Goal: Task Accomplishment & Management: Use online tool/utility

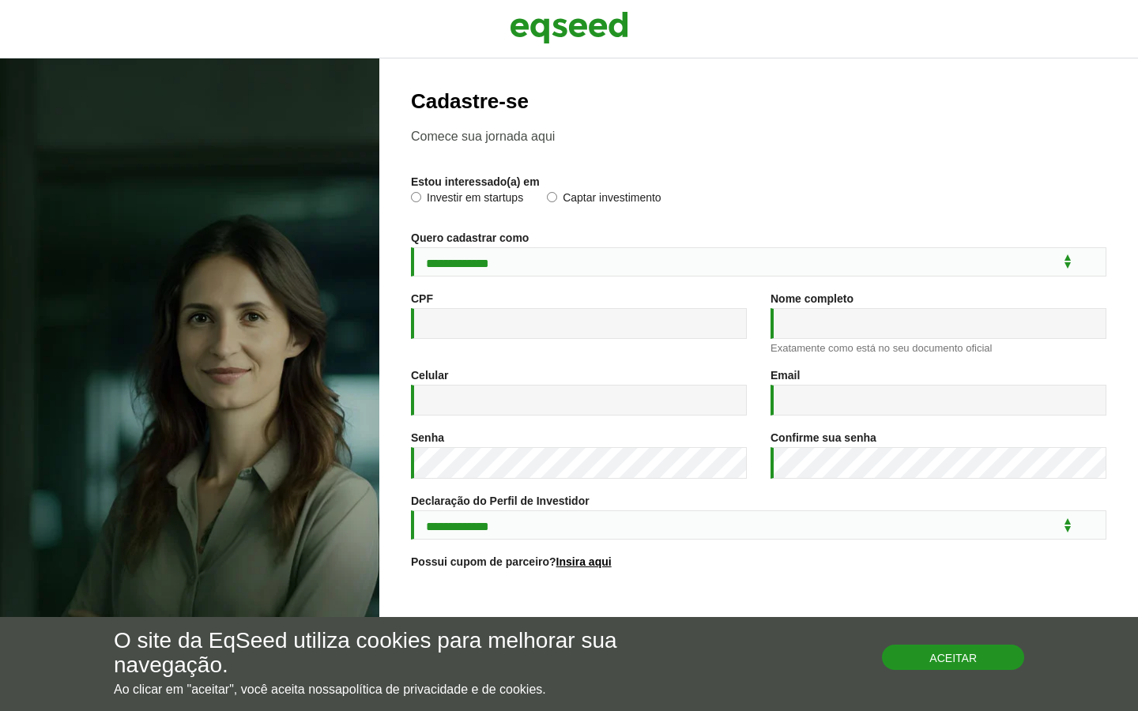
click at [940, 661] on button "Aceitar" at bounding box center [953, 657] width 142 height 25
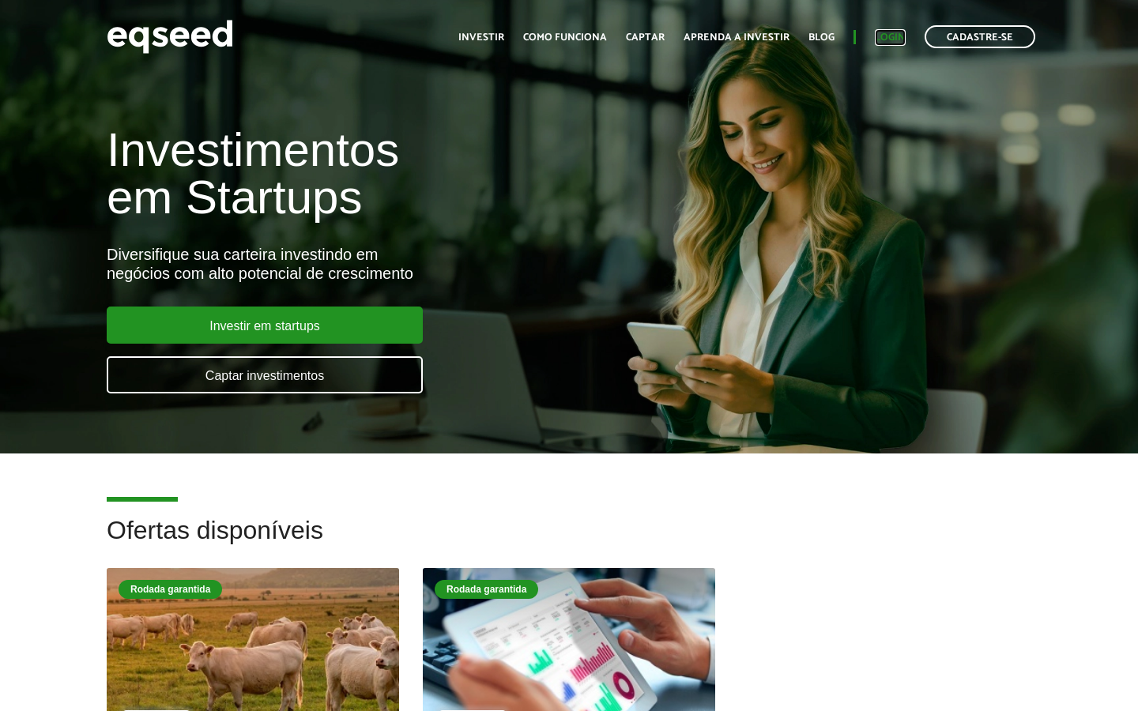
click at [893, 37] on link "Login" at bounding box center [890, 37] width 31 height 10
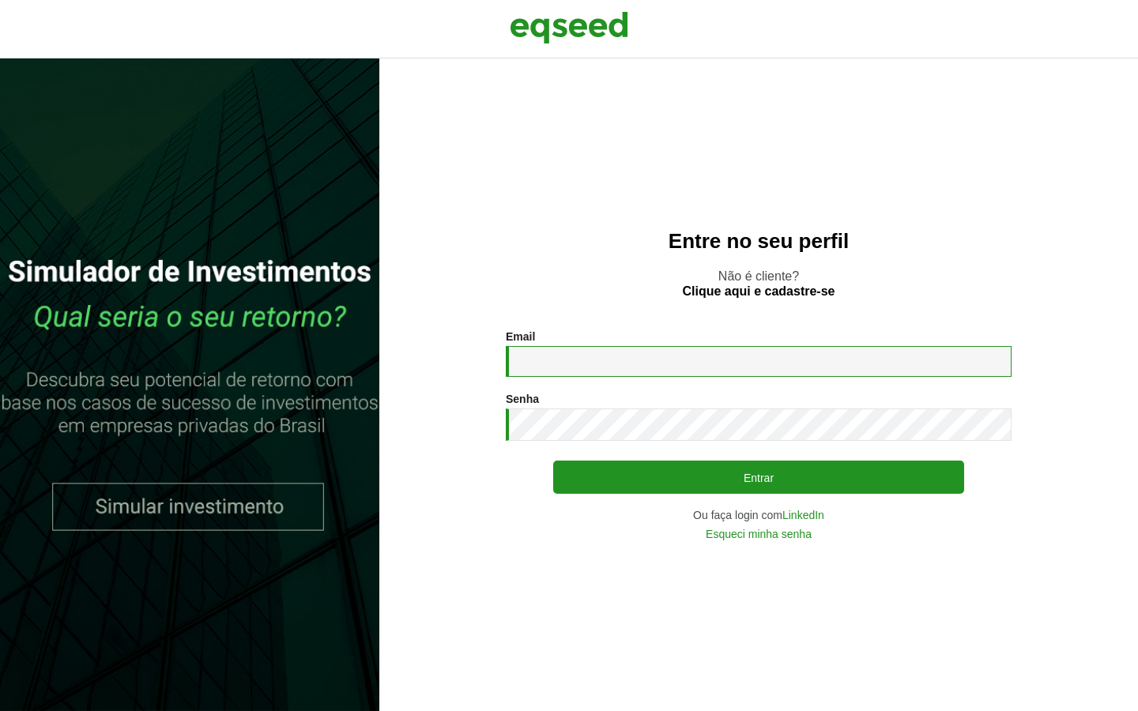
click at [715, 370] on input "Email *" at bounding box center [759, 361] width 506 height 31
type input "**********"
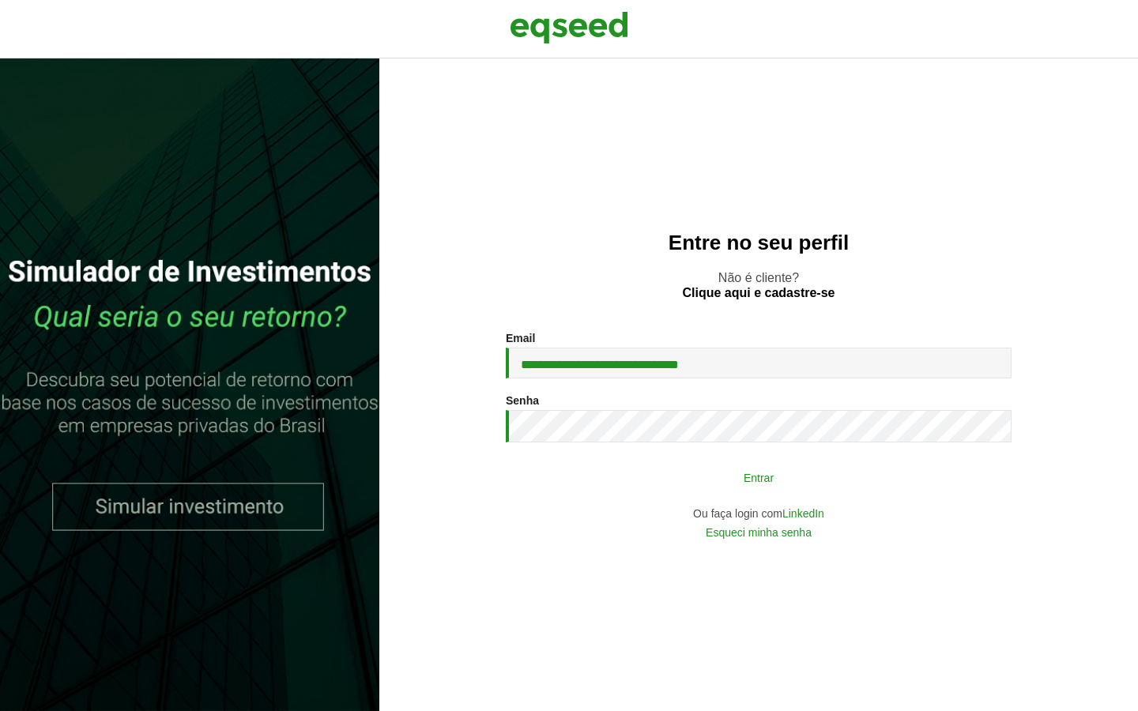
click at [733, 481] on button "Entrar" at bounding box center [758, 477] width 411 height 30
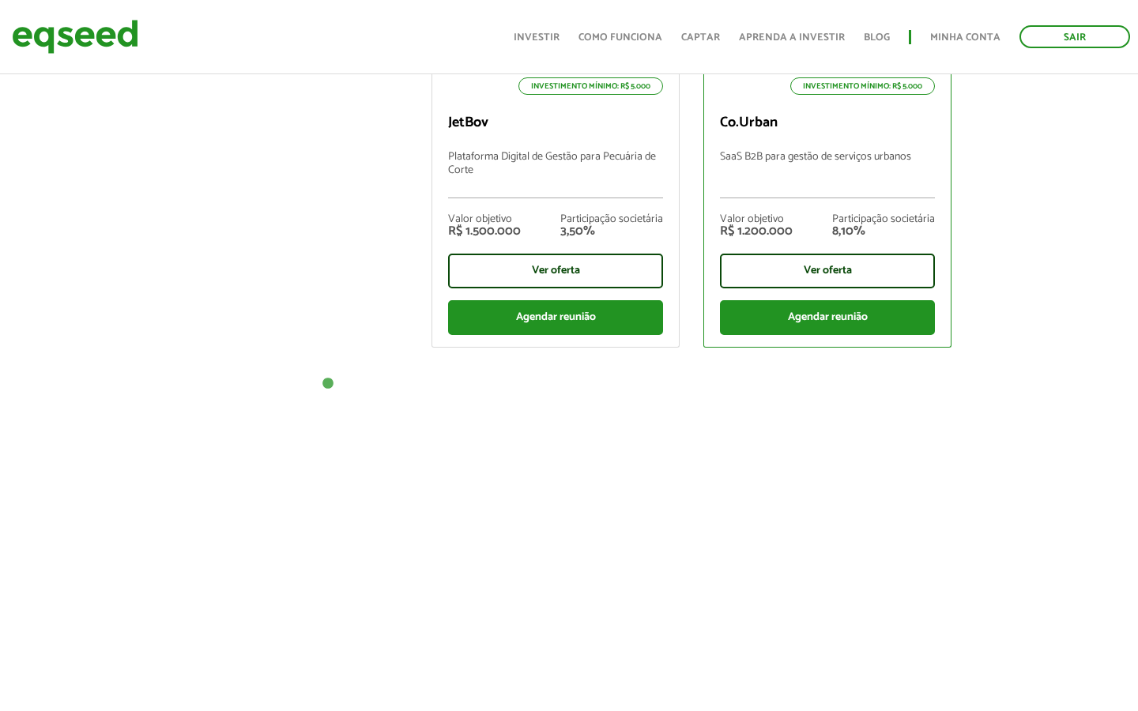
scroll to position [734, 0]
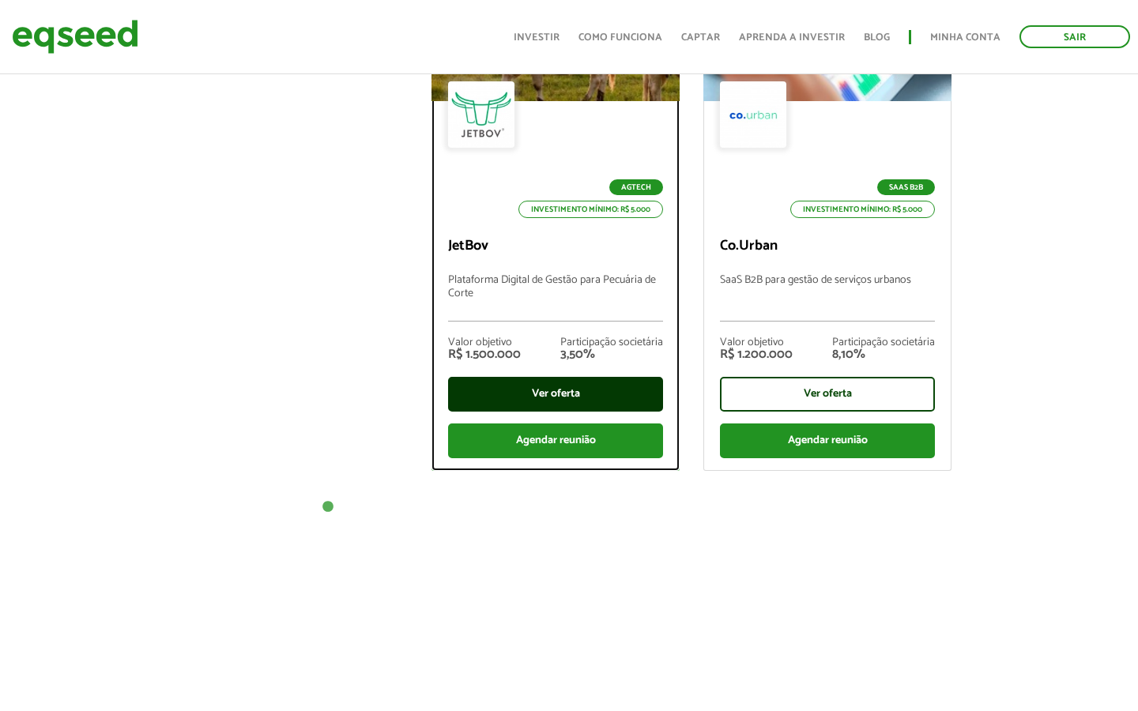
click at [523, 390] on div "Ver oferta" at bounding box center [555, 394] width 215 height 35
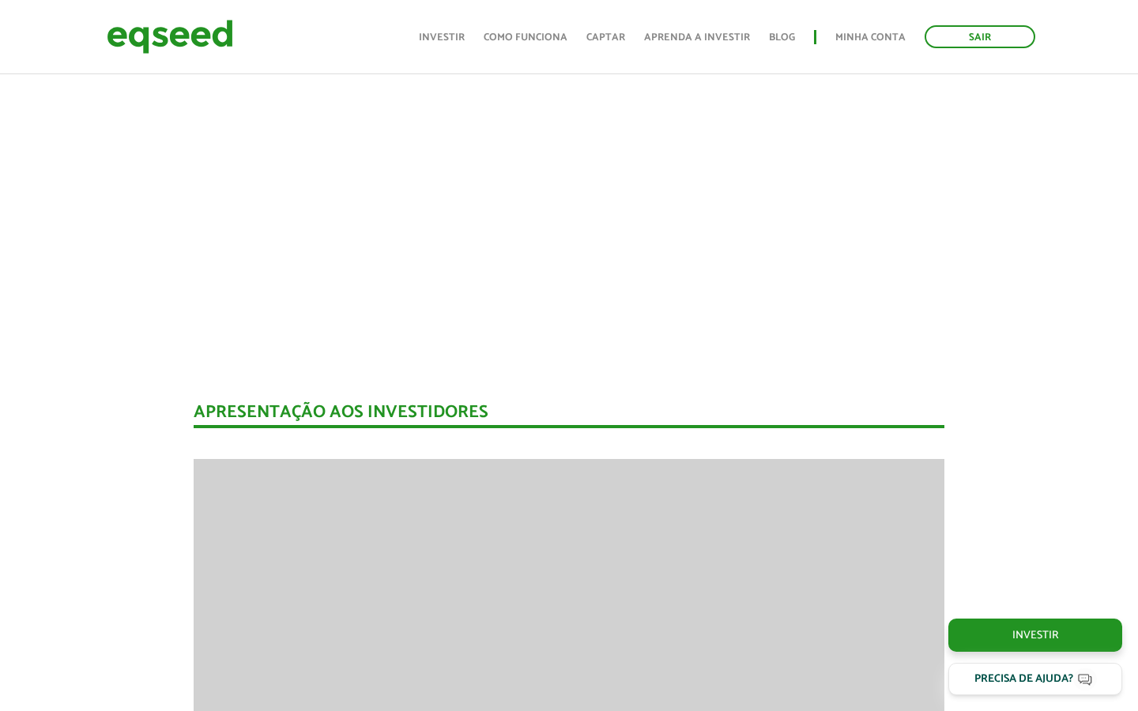
scroll to position [1639, 0]
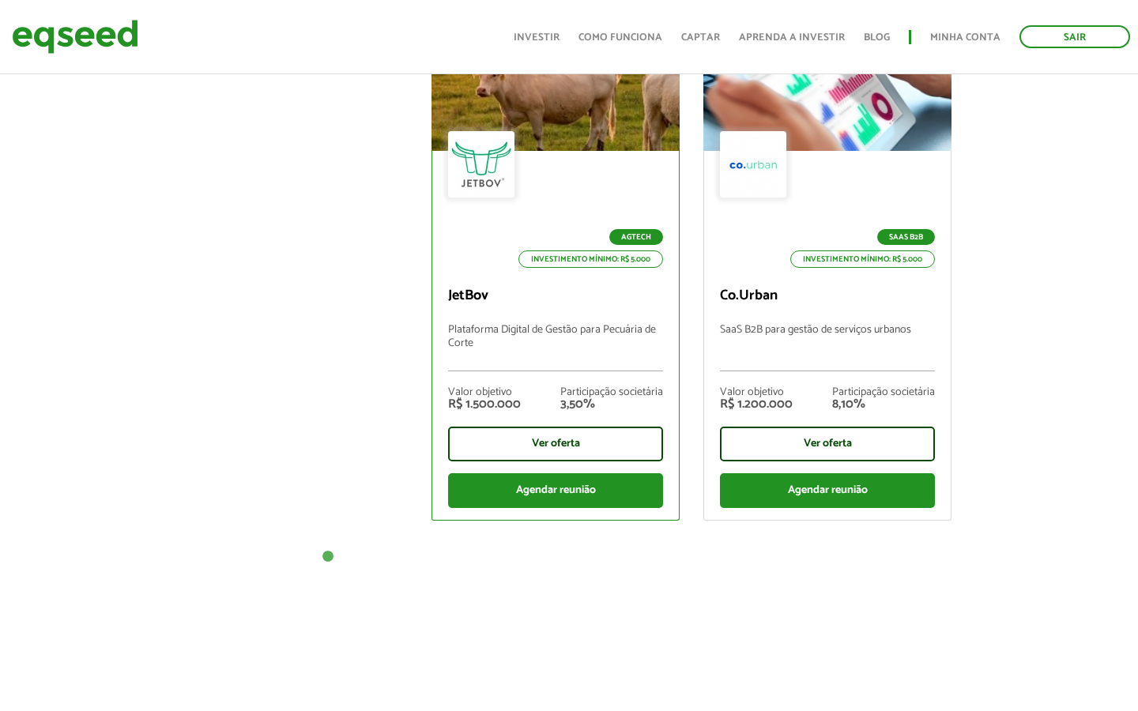
scroll to position [692, 0]
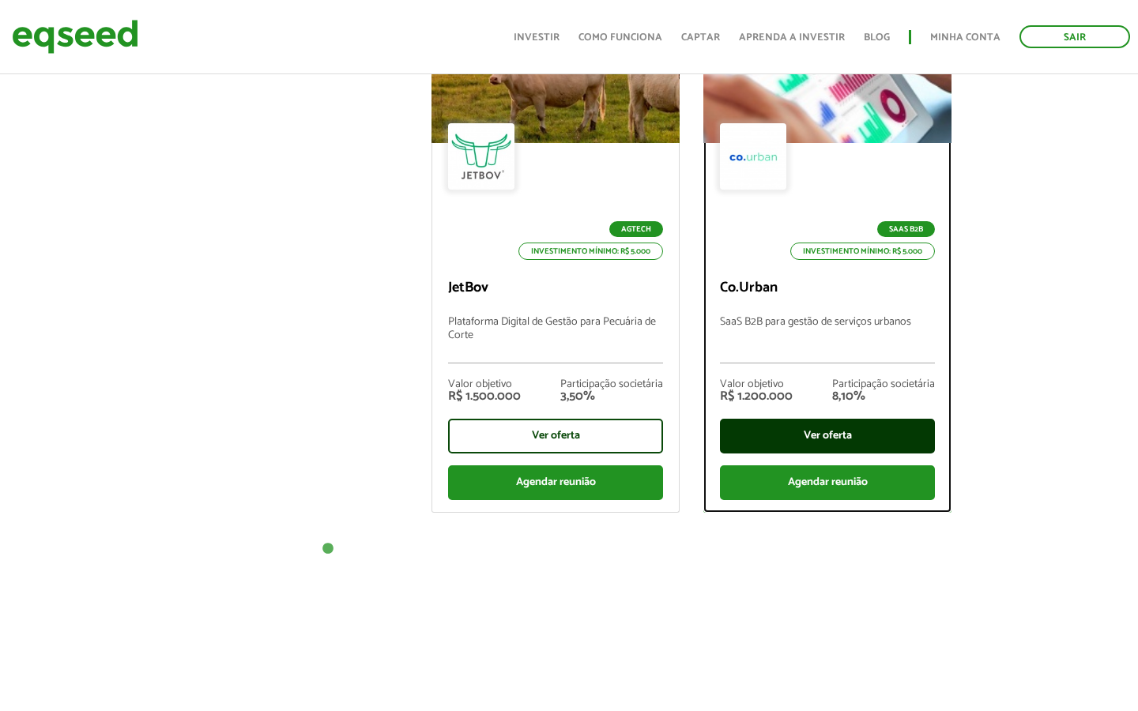
click at [820, 435] on div "Ver oferta" at bounding box center [827, 436] width 215 height 35
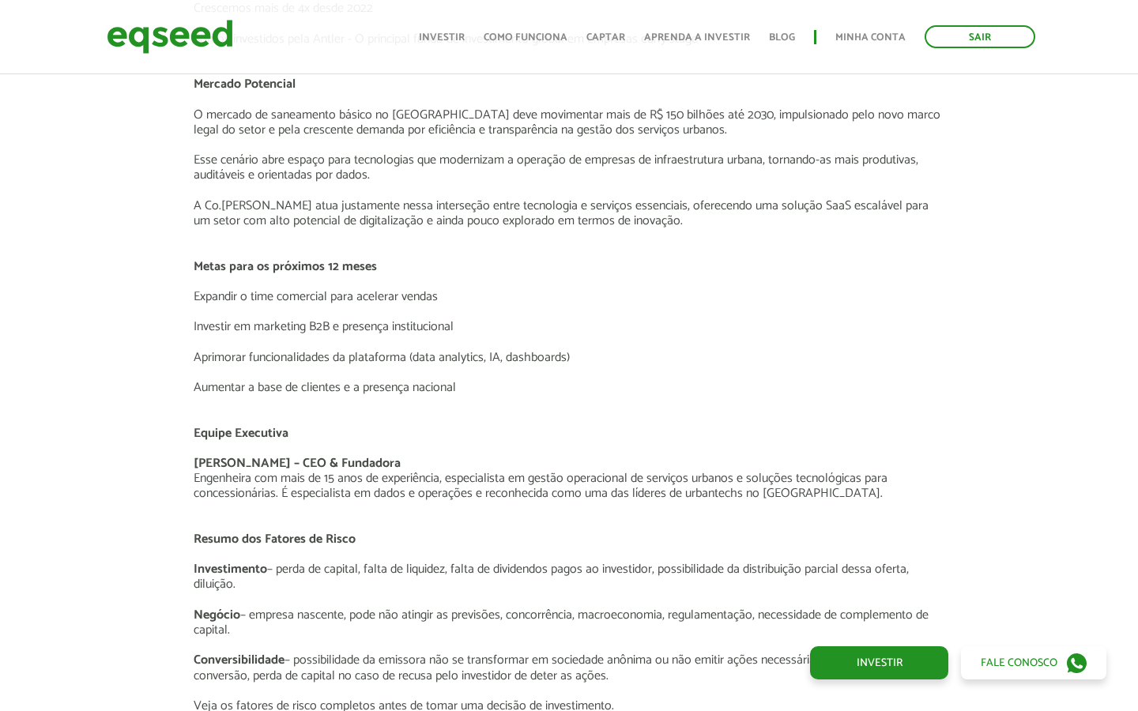
scroll to position [1657, 0]
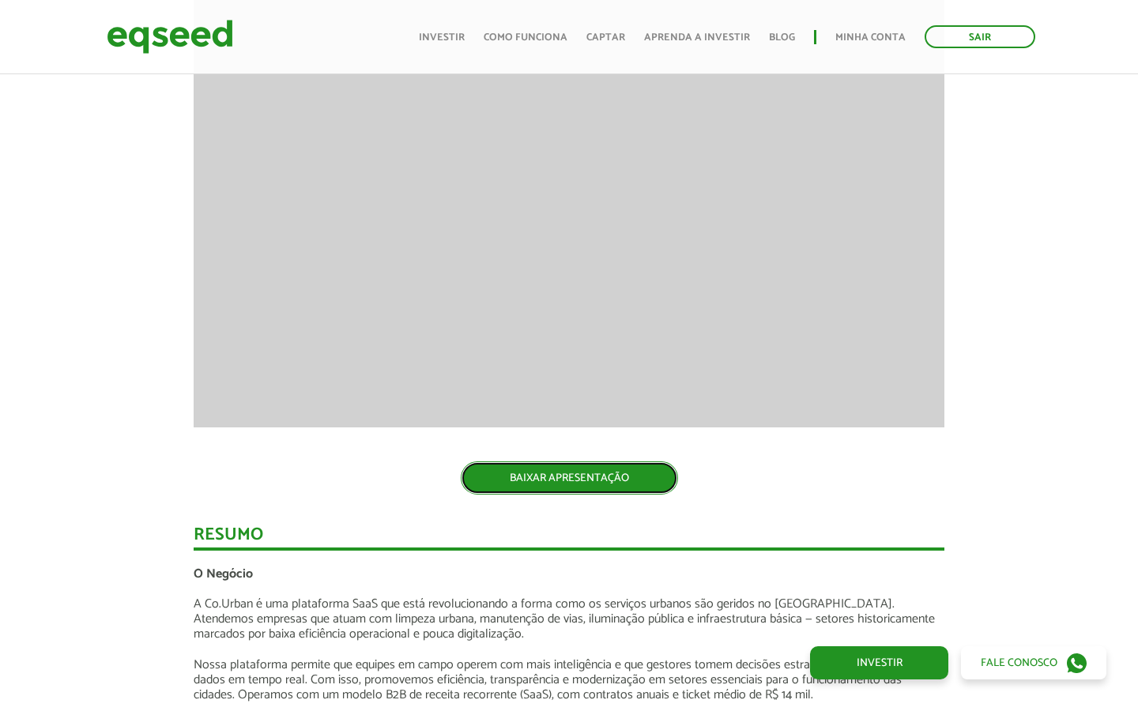
click at [579, 488] on link "BAIXAR APRESENTAÇÃO" at bounding box center [569, 478] width 217 height 33
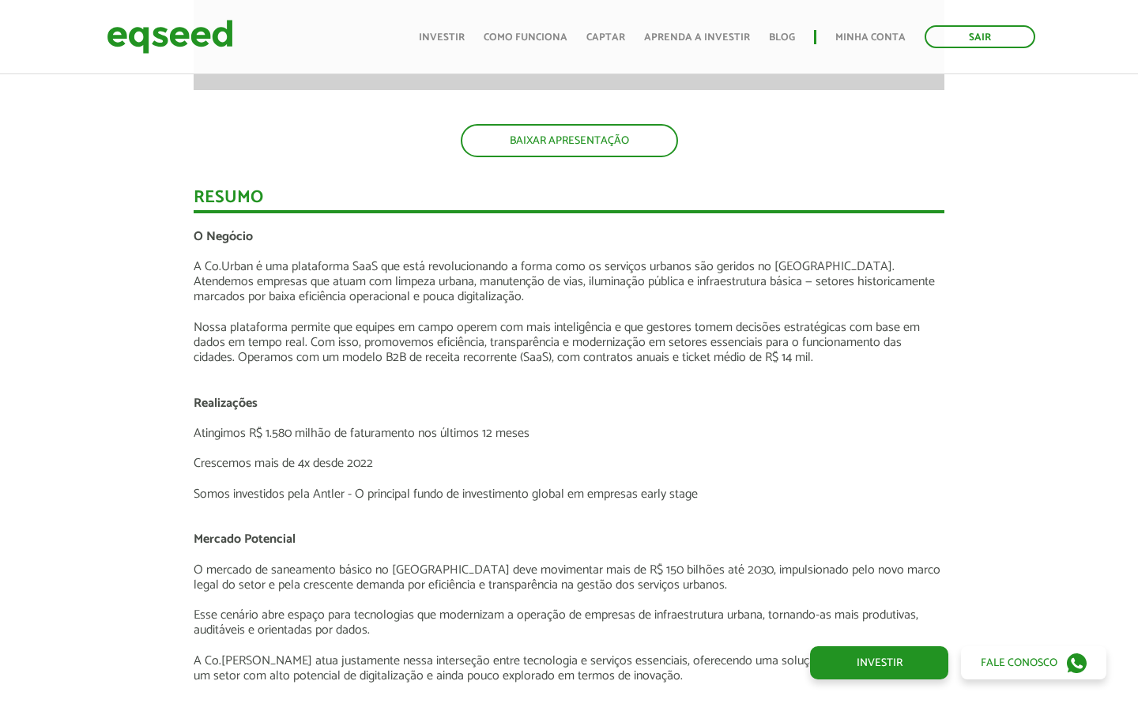
scroll to position [1911, 0]
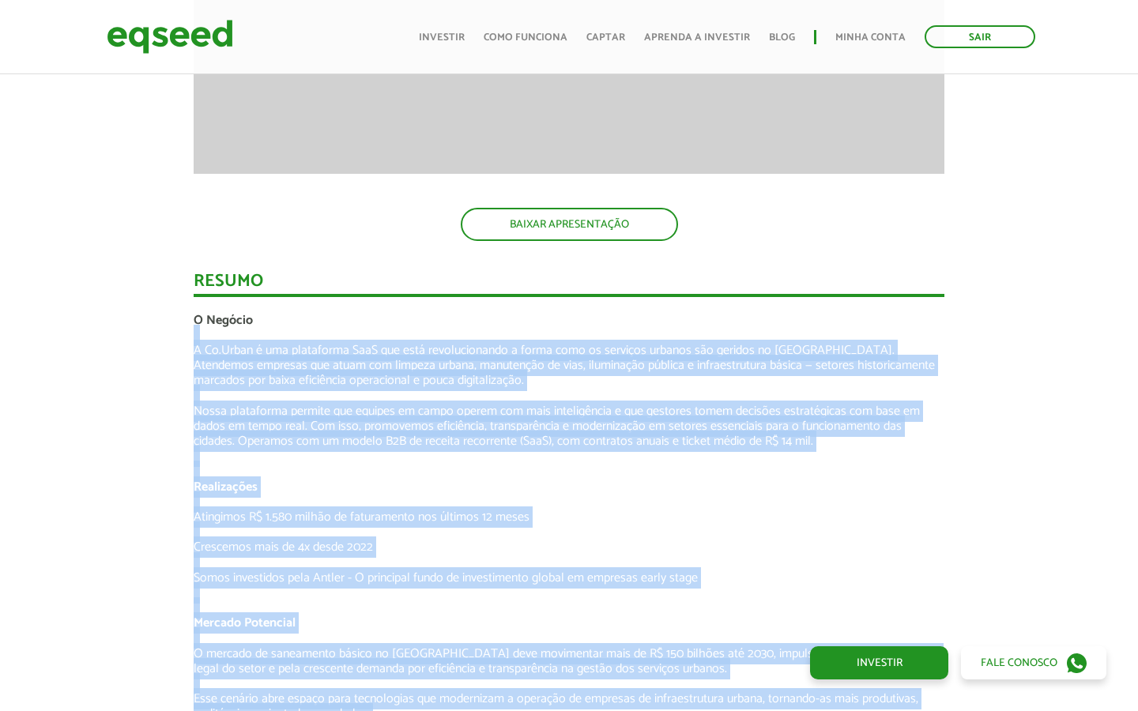
drag, startPoint x: 187, startPoint y: 340, endPoint x: 951, endPoint y: 669, distance: 831.5
click at [951, 669] on div "Co.Urban SaaS B2B para gestão de serviços urbanos Rodada garantida Rodada garan…" at bounding box center [569, 178] width 1138 height 4036
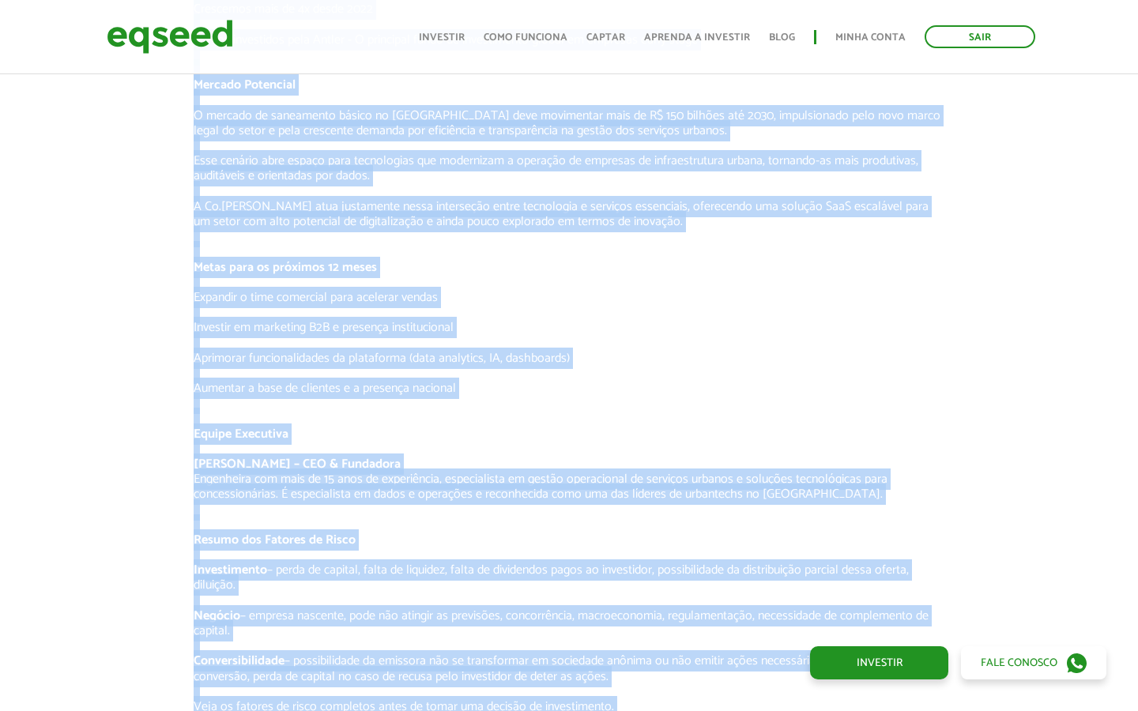
scroll to position [2452, 0]
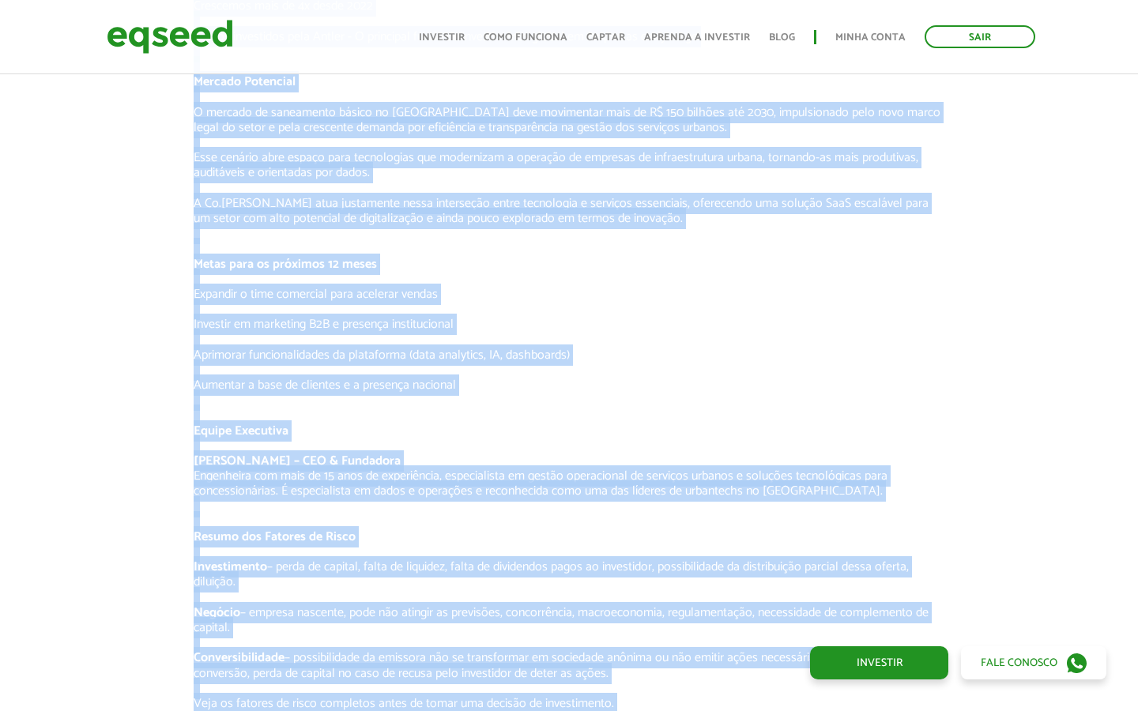
copy div "A Co.Urban é uma plataforma SaaS que está revolucionando a forma como os serviç…"
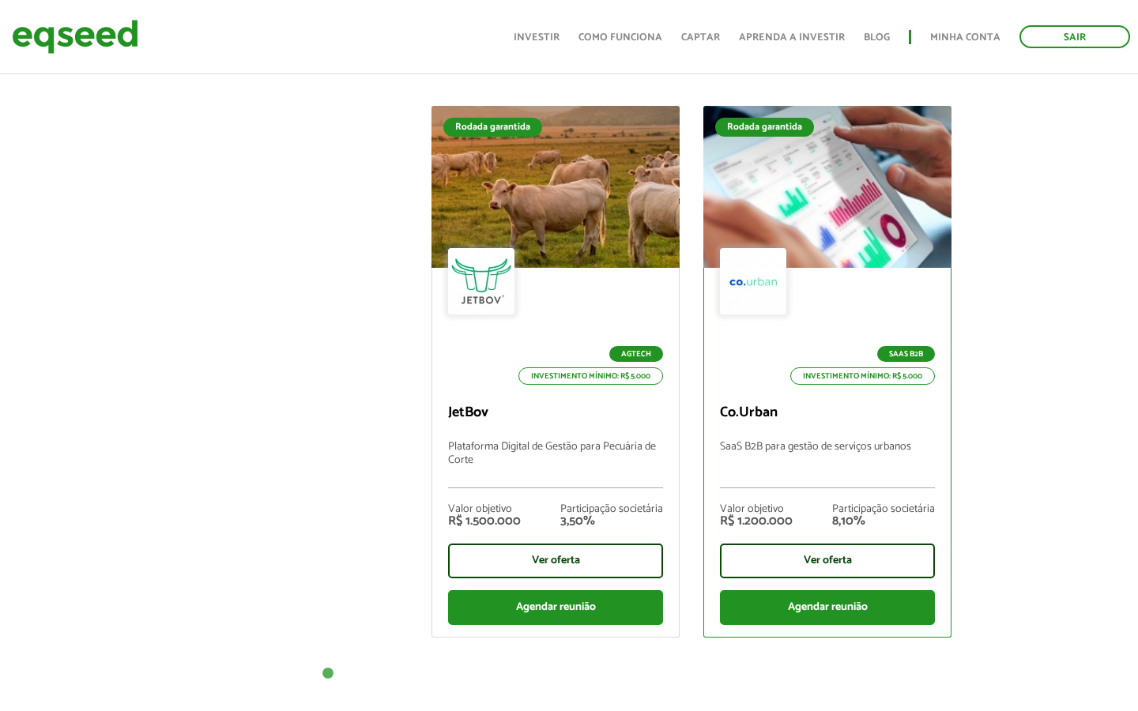
scroll to position [580, 0]
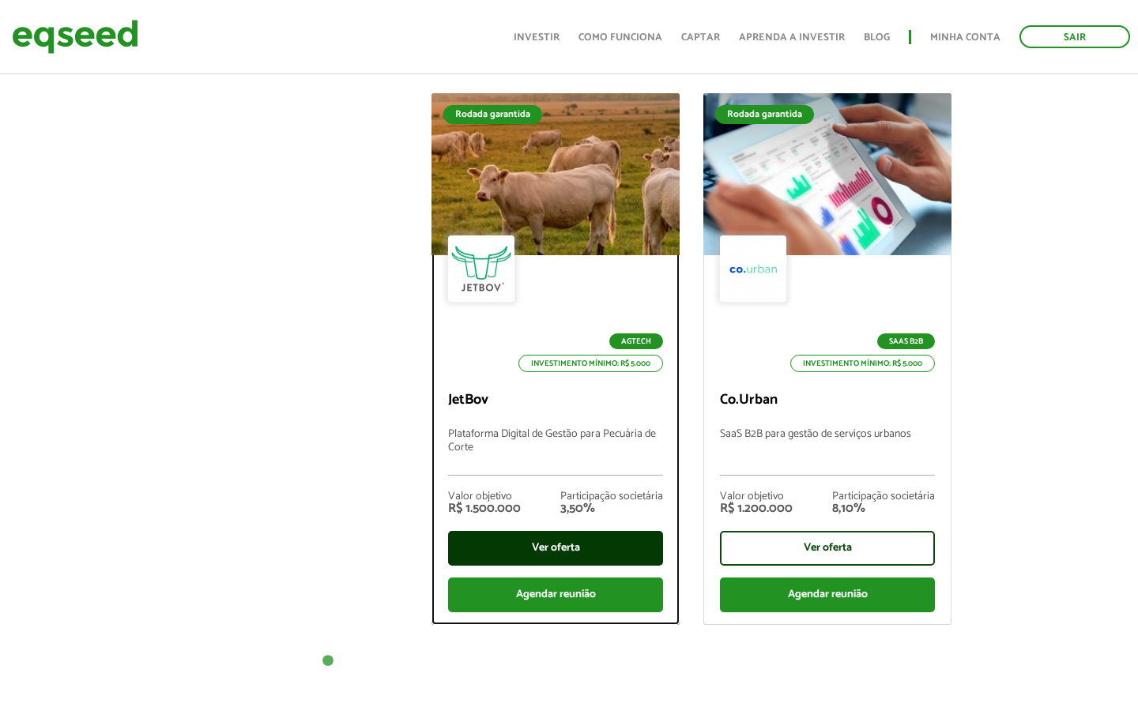
click at [556, 542] on div "Ver oferta" at bounding box center [555, 548] width 215 height 35
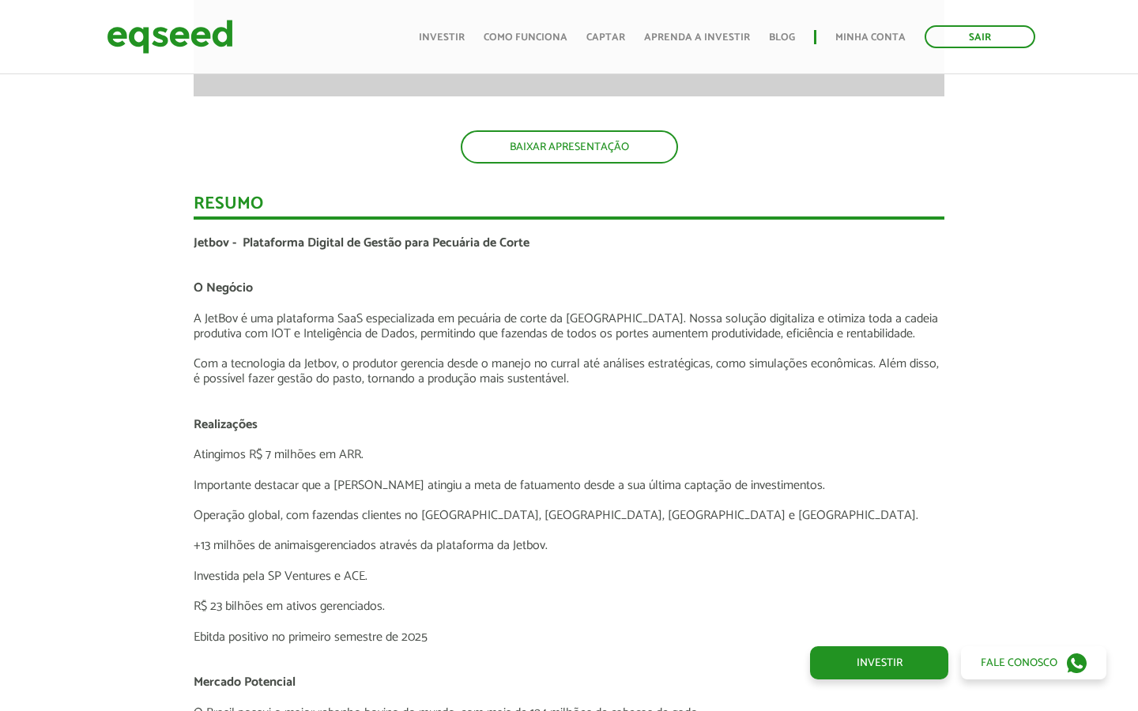
scroll to position [2474, 0]
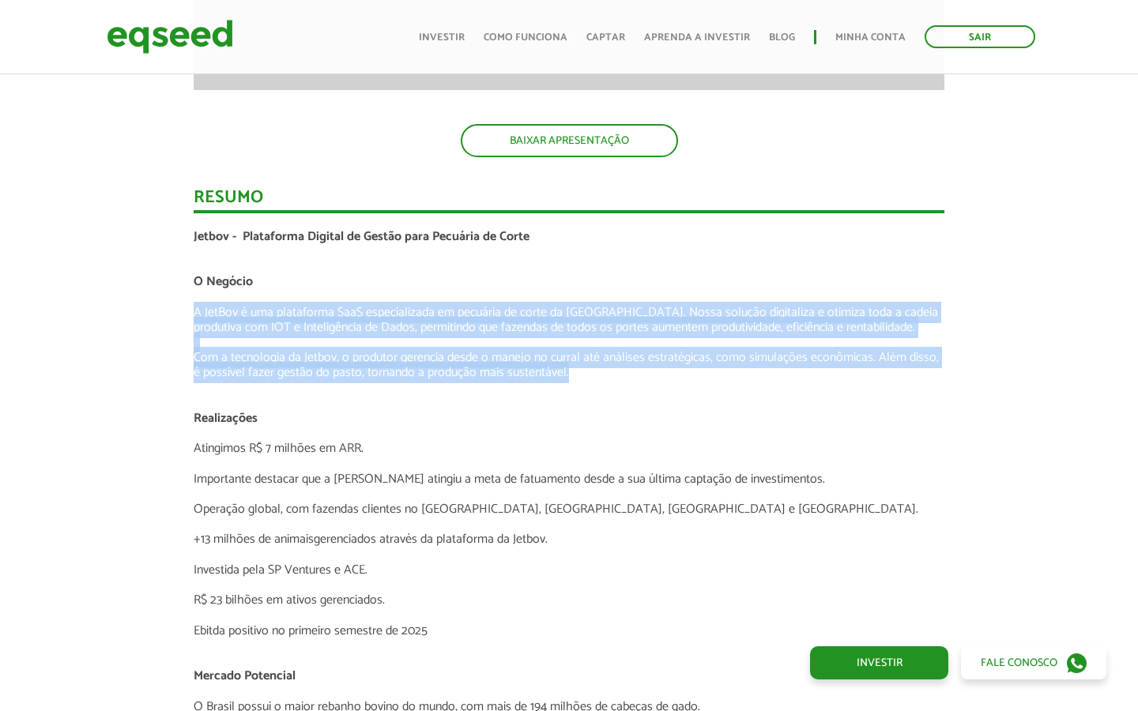
drag, startPoint x: 194, startPoint y: 308, endPoint x: 572, endPoint y: 371, distance: 383.8
click at [572, 371] on div "Jetbov - Plataforma Digital de Gestão para Pecuária de Corte O Negócio A JetBov…" at bounding box center [569, 706] width 751 height 955
copy div "A JetBov é uma plataforma SaaS especializada em pecuária de corte da América La…"
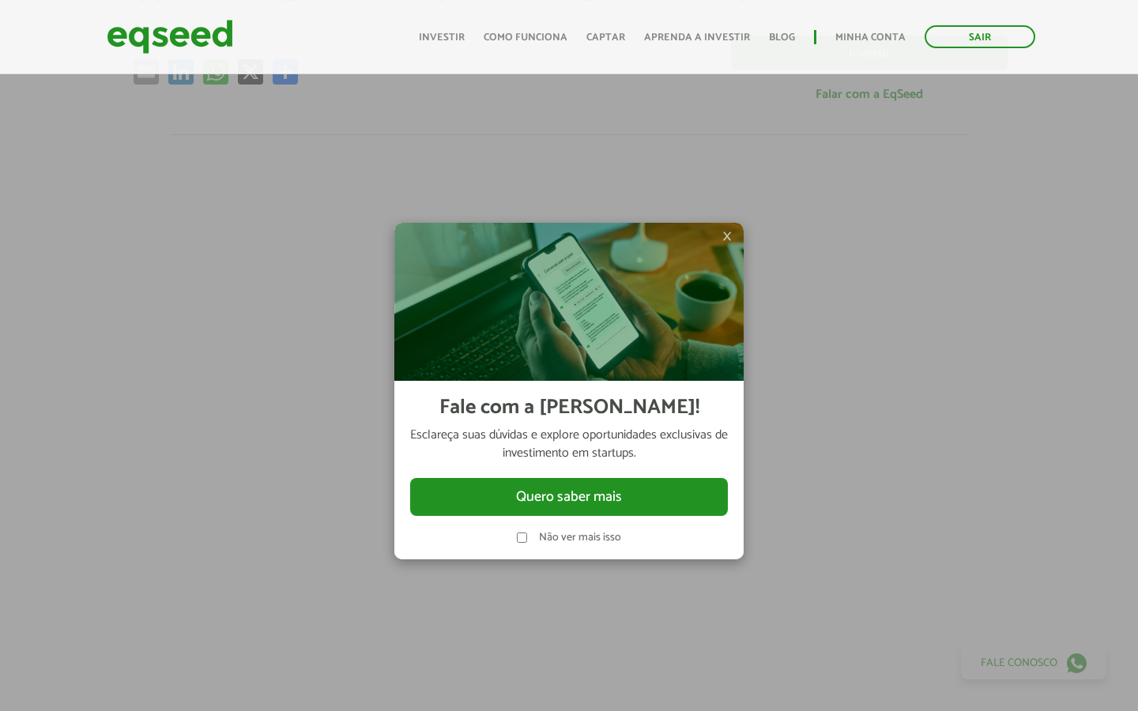
scroll to position [26, 0]
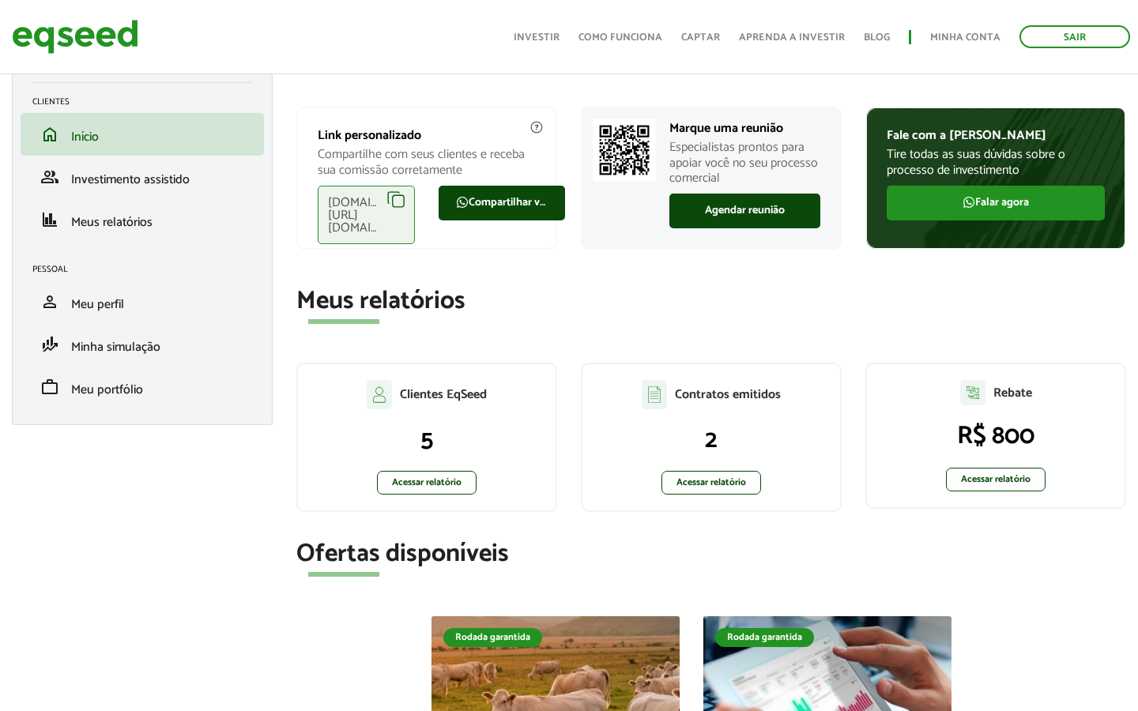
scroll to position [96, 0]
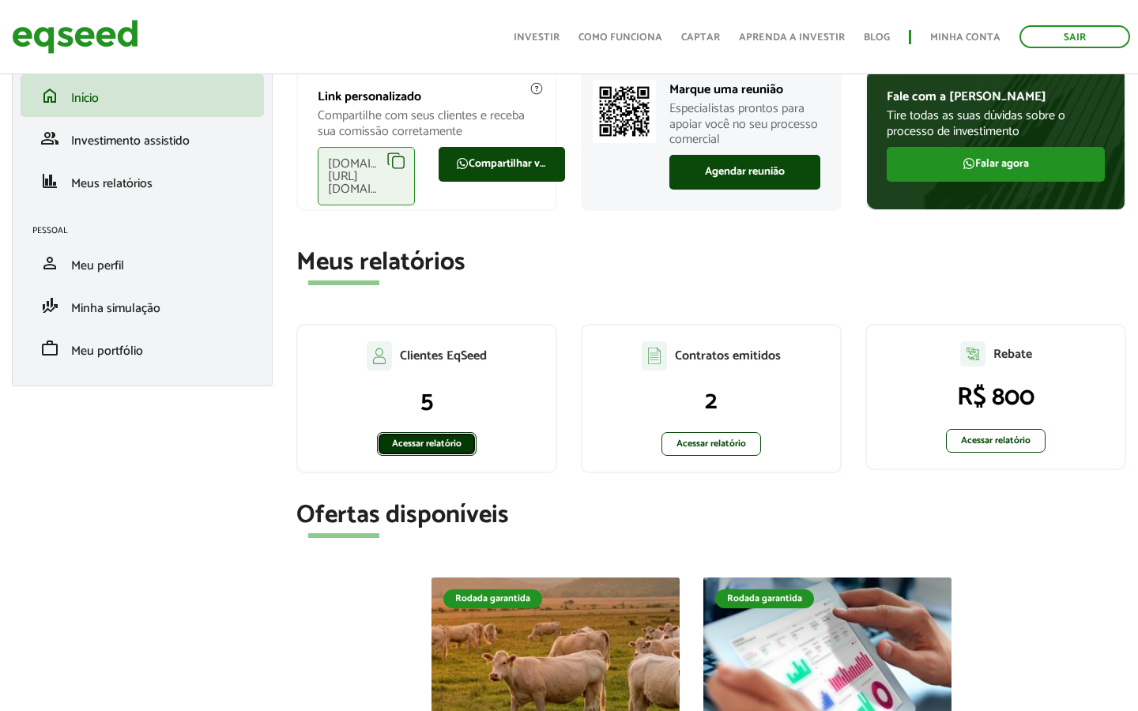
click at [436, 434] on link "Acessar relatório" at bounding box center [427, 444] width 100 height 24
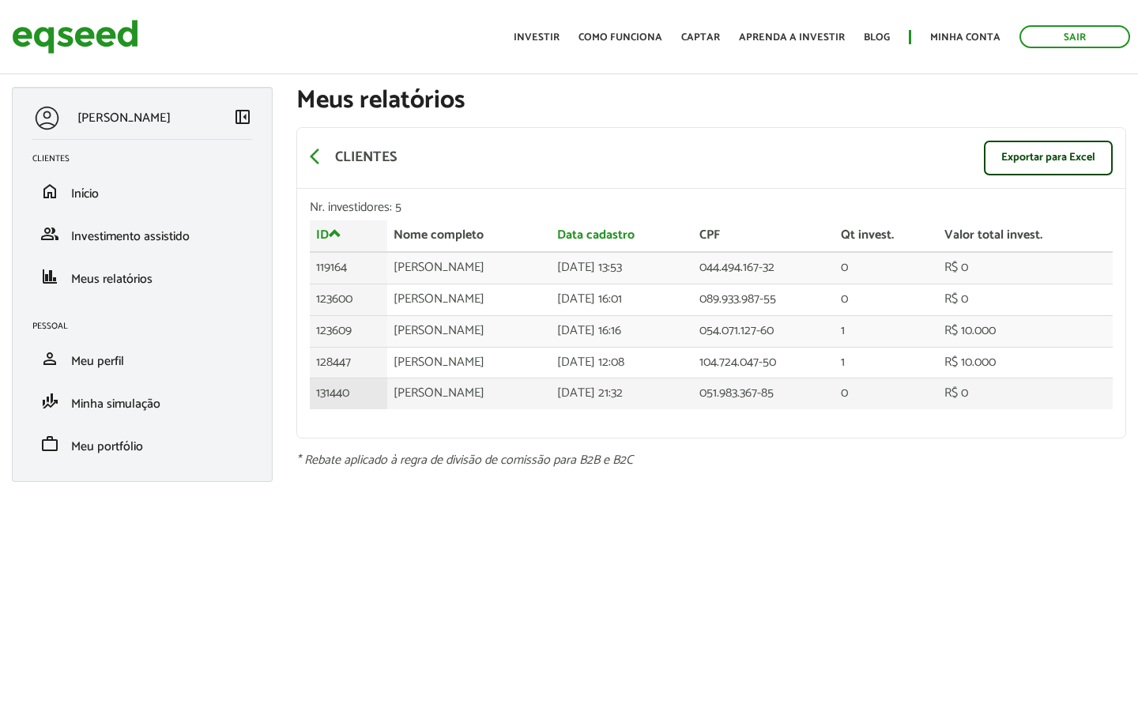
click at [507, 393] on td "[PERSON_NAME]" at bounding box center [469, 394] width 164 height 31
drag, startPoint x: 307, startPoint y: 412, endPoint x: 58, endPoint y: 446, distance: 250.5
click at [303, 412] on div "Nr. investidores: 5 ID Nome completo Data cadastro CPF Qt invest. Valor total i…" at bounding box center [711, 313] width 828 height 249
click at [477, 364] on td "[PERSON_NAME]" at bounding box center [469, 363] width 164 height 32
click at [464, 386] on td "[PERSON_NAME]" at bounding box center [469, 394] width 164 height 31
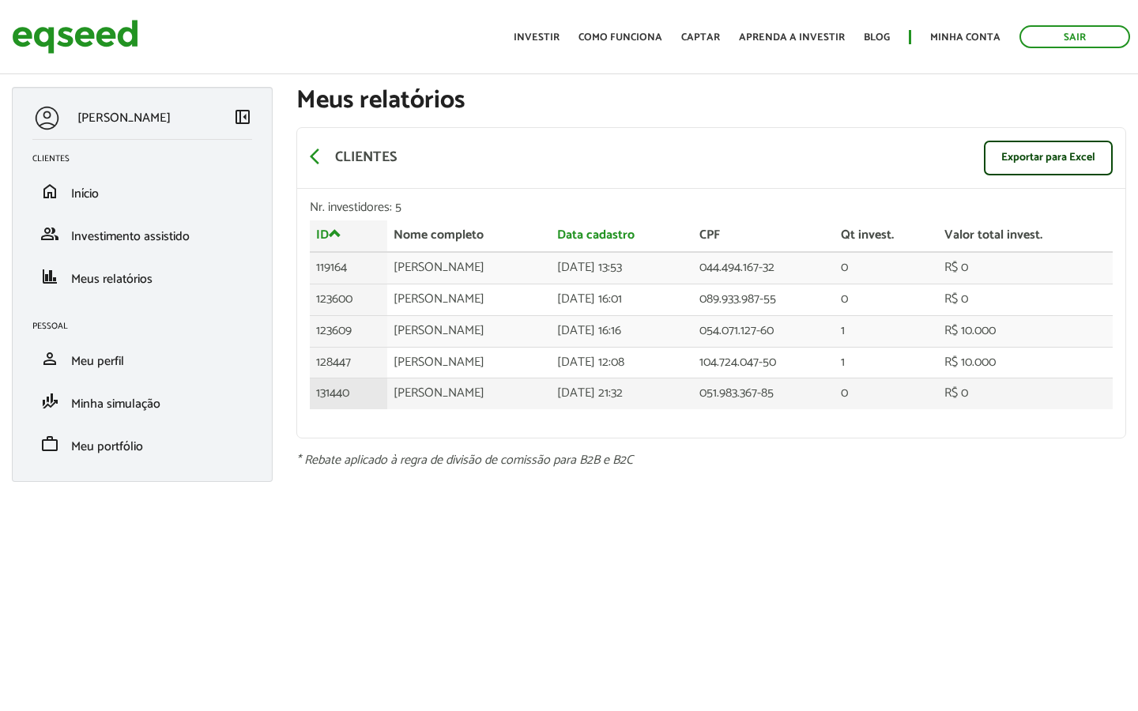
click at [464, 386] on td "[PERSON_NAME]" at bounding box center [469, 394] width 164 height 31
click at [541, 385] on td "[PERSON_NAME]" at bounding box center [469, 394] width 164 height 31
click at [105, 233] on span "Investimento assistido" at bounding box center [130, 236] width 119 height 21
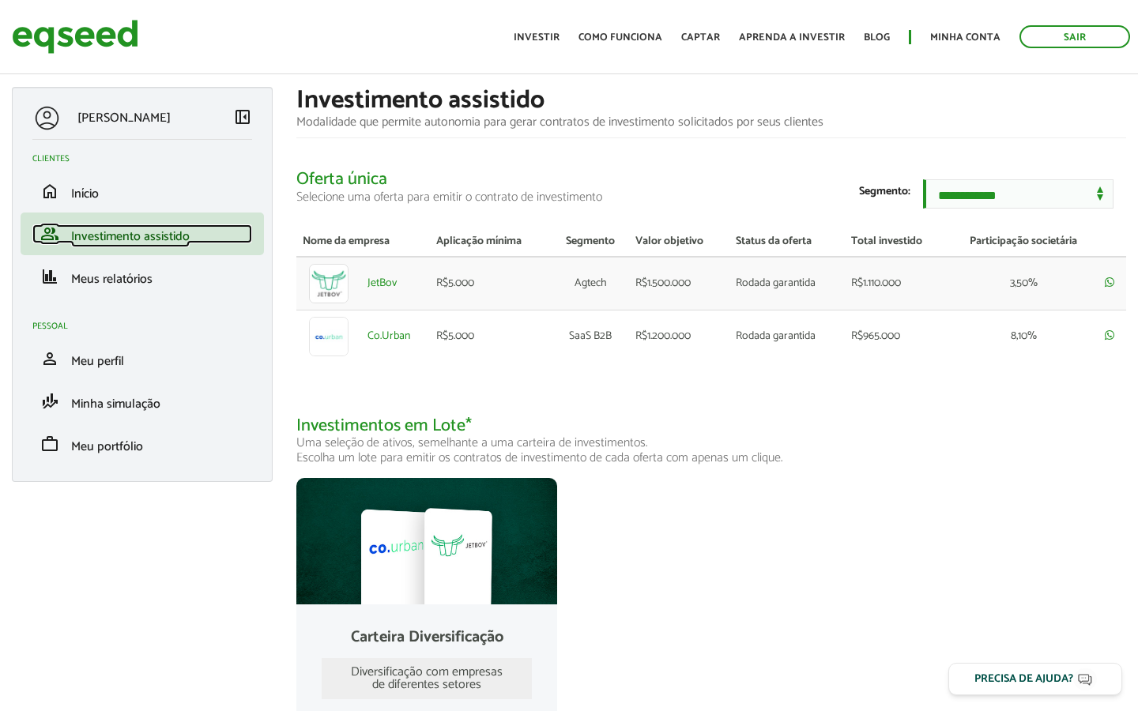
click at [135, 236] on span "Investimento assistido" at bounding box center [130, 236] width 119 height 21
click at [399, 288] on td "JetBov" at bounding box center [395, 284] width 69 height 54
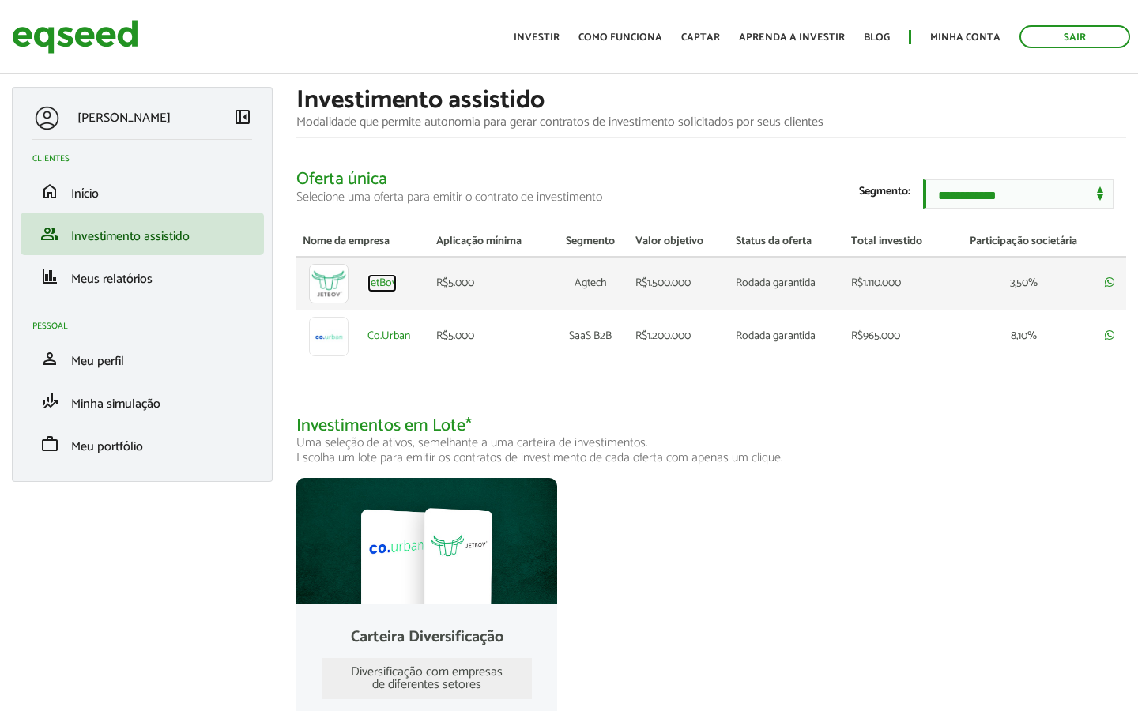
click at [383, 289] on link "JetBov" at bounding box center [381, 283] width 29 height 11
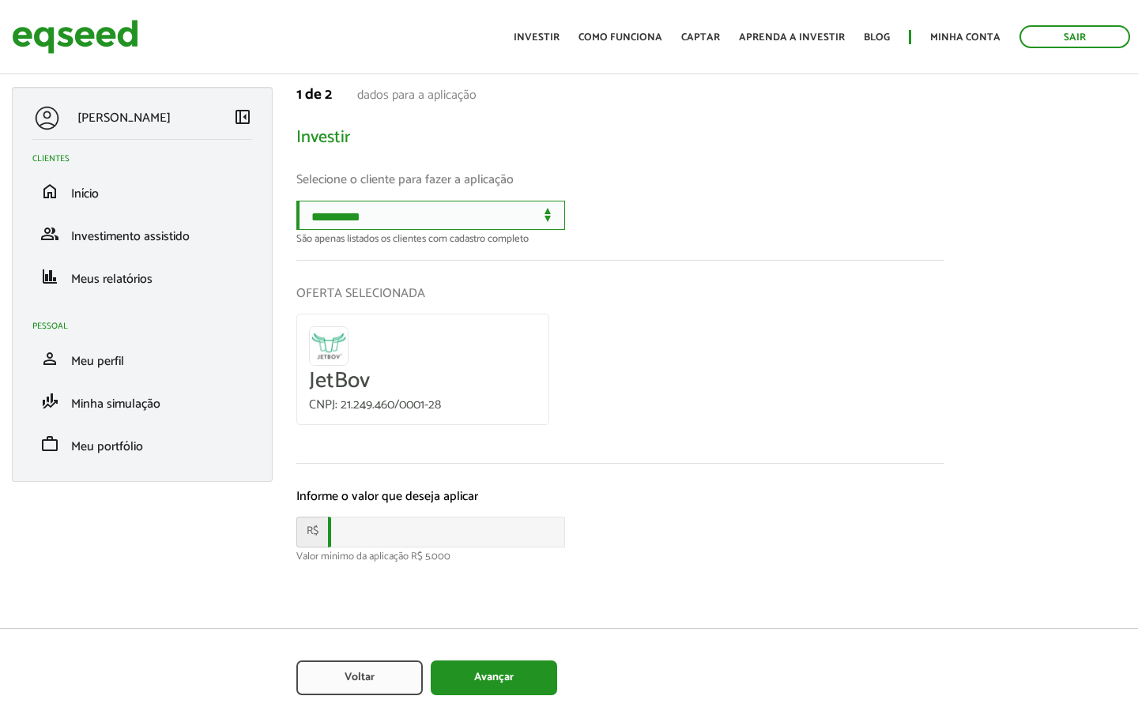
click at [565, 217] on select "**********" at bounding box center [430, 215] width 269 height 29
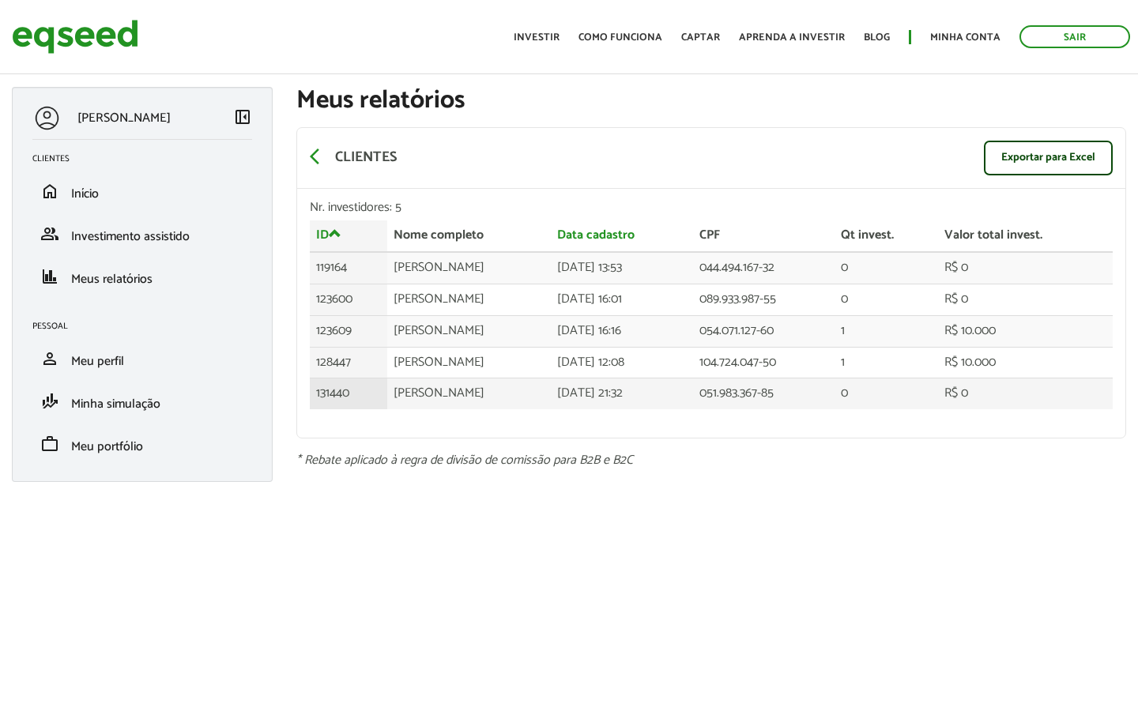
click at [346, 391] on td "131440" at bounding box center [348, 394] width 77 height 31
click at [933, 393] on td "0" at bounding box center [887, 394] width 104 height 31
click at [808, 383] on td "051.983.367-85" at bounding box center [763, 394] width 141 height 31
click at [336, 234] on span at bounding box center [335, 234] width 13 height 13
click at [330, 228] on span at bounding box center [335, 234] width 13 height 13
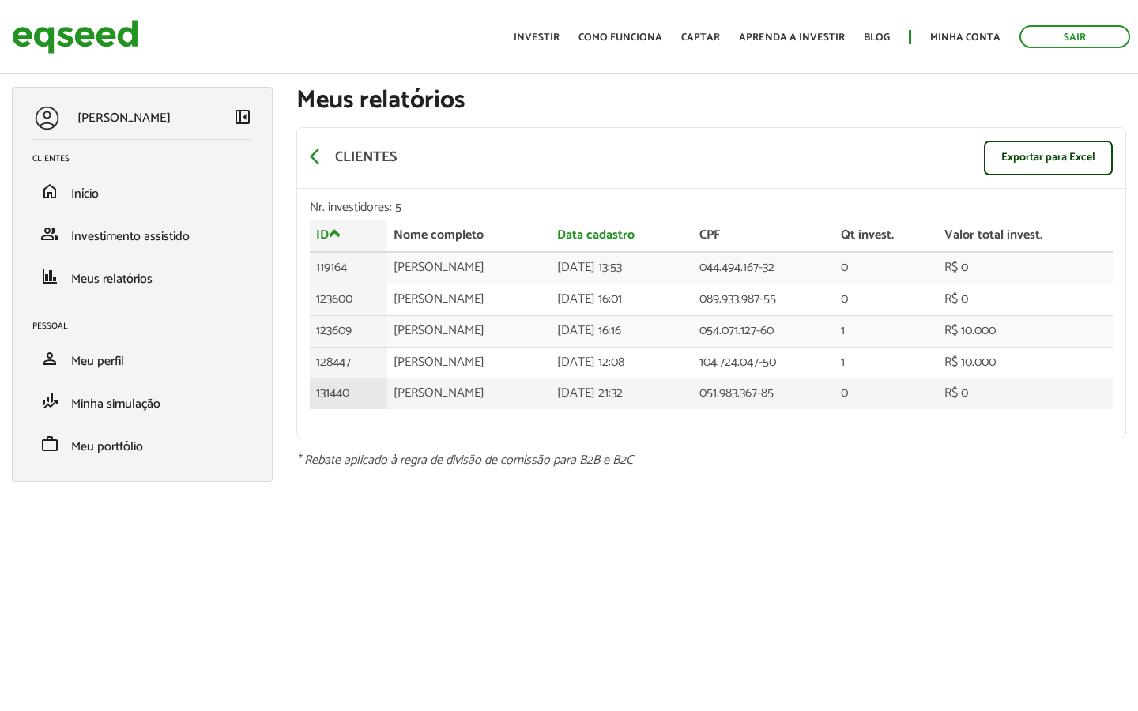
click at [447, 388] on td "[PERSON_NAME]" at bounding box center [469, 394] width 164 height 31
